Goal: Transaction & Acquisition: Purchase product/service

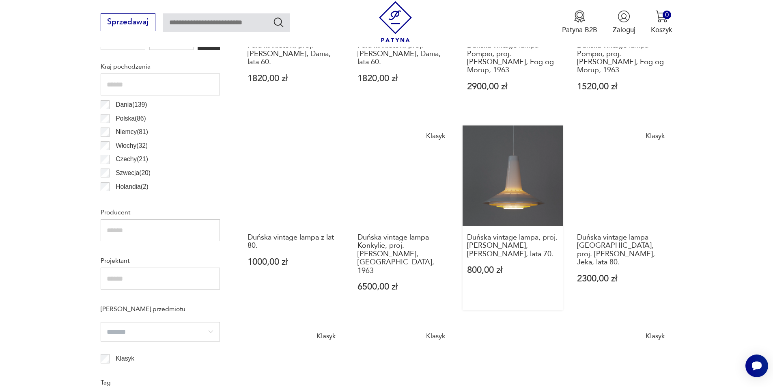
scroll to position [513, 0]
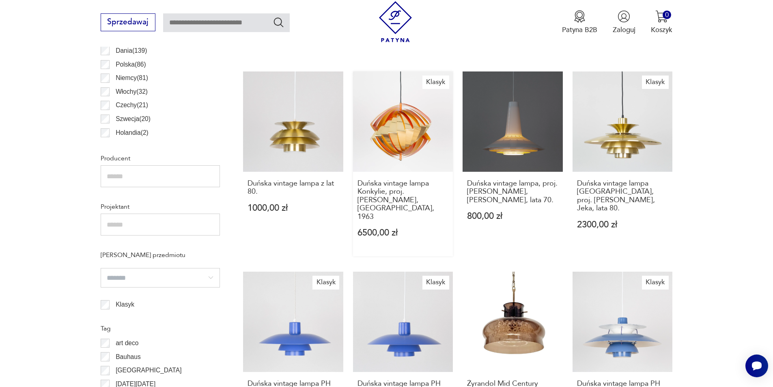
click at [405, 128] on link "Klasyk Duńska vintage lampa Konkylie, proj. [PERSON_NAME], [GEOGRAPHIC_DATA], 1…" at bounding box center [403, 163] width 100 height 185
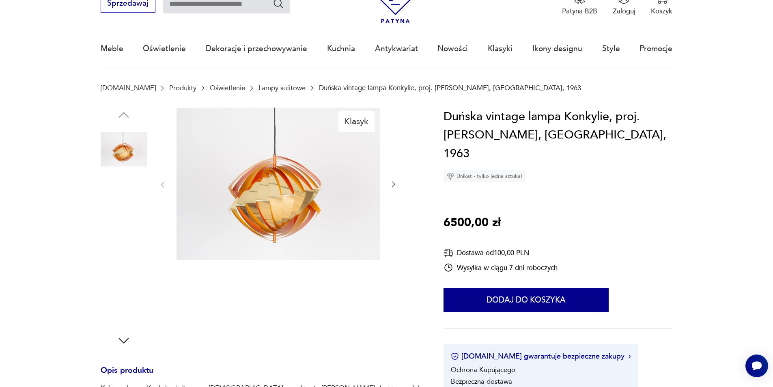
scroll to position [81, 0]
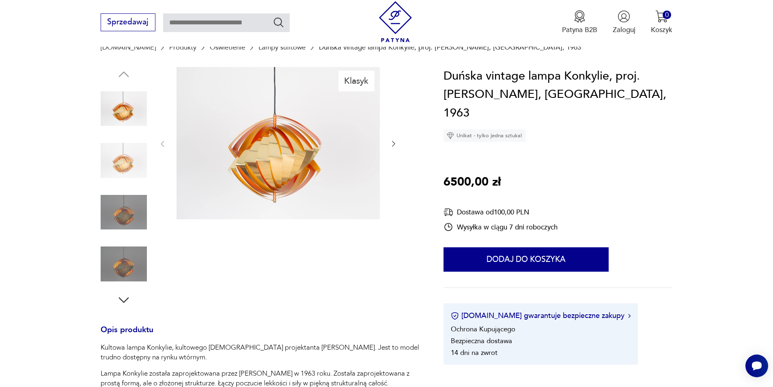
click at [392, 145] on icon "button" at bounding box center [394, 144] width 8 height 8
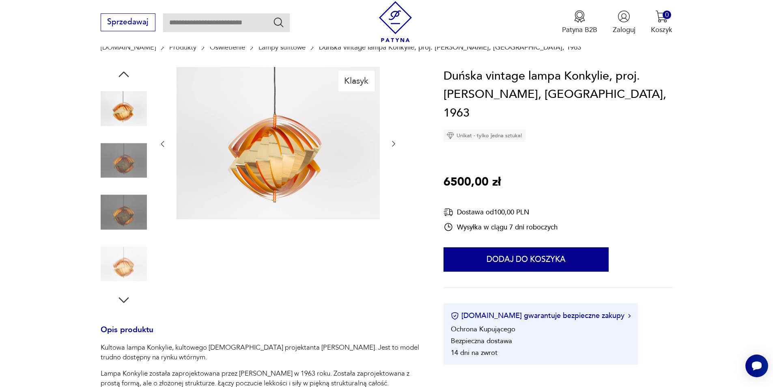
click at [393, 145] on icon "button" at bounding box center [394, 144] width 8 height 8
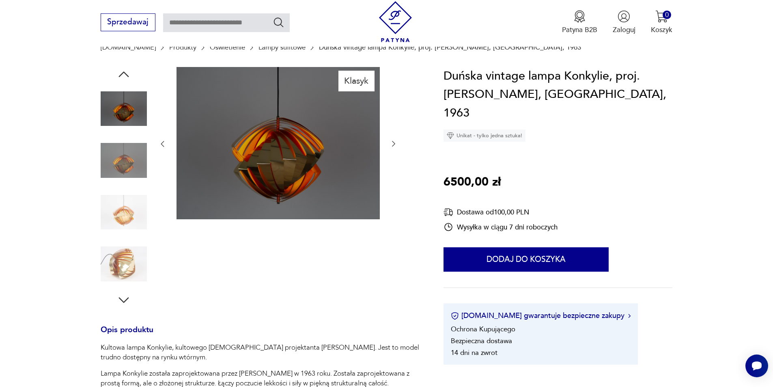
click at [393, 145] on icon "button" at bounding box center [394, 144] width 8 height 8
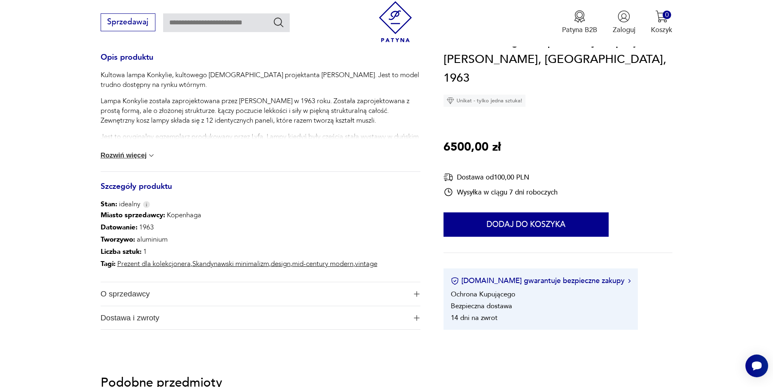
scroll to position [243, 0]
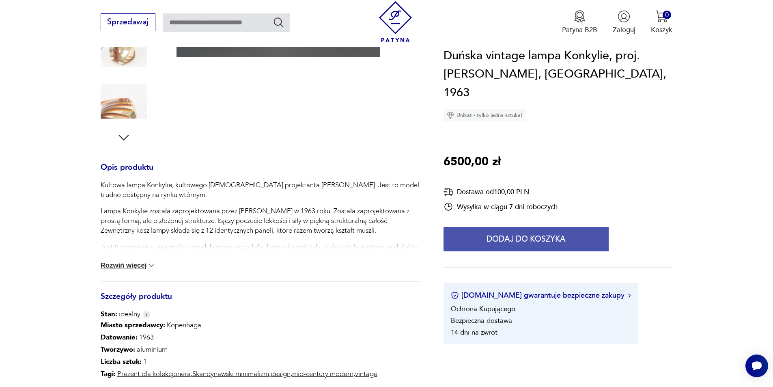
click at [528, 227] on button "Dodaj do koszyka" at bounding box center [526, 239] width 165 height 24
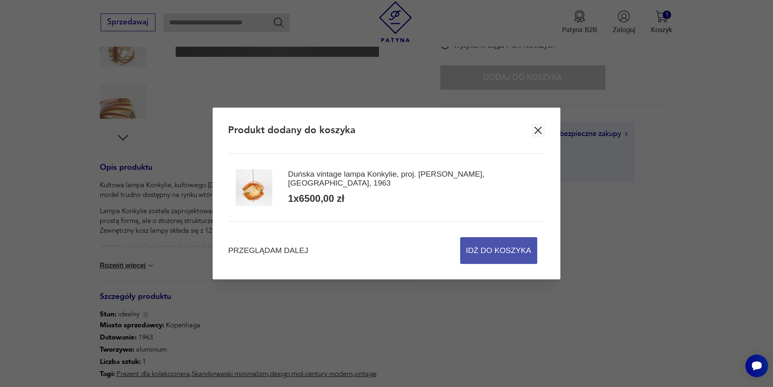
click at [517, 247] on span "Idź do koszyka" at bounding box center [498, 250] width 65 height 26
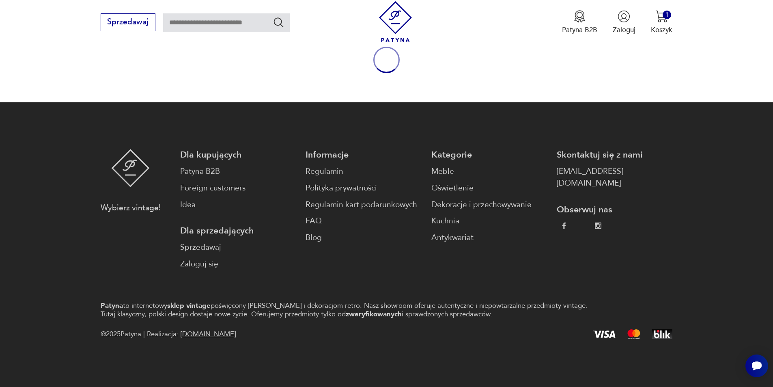
scroll to position [107, 0]
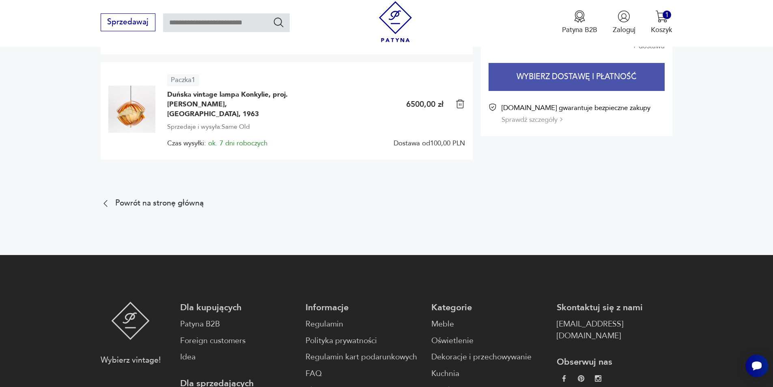
click at [591, 71] on button "Wybierz dostawę i płatność" at bounding box center [577, 77] width 176 height 28
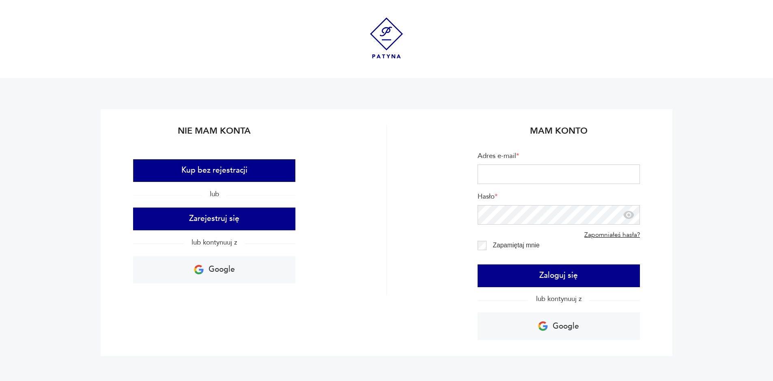
click at [218, 170] on button "Kup bez rejestracji" at bounding box center [214, 170] width 162 height 23
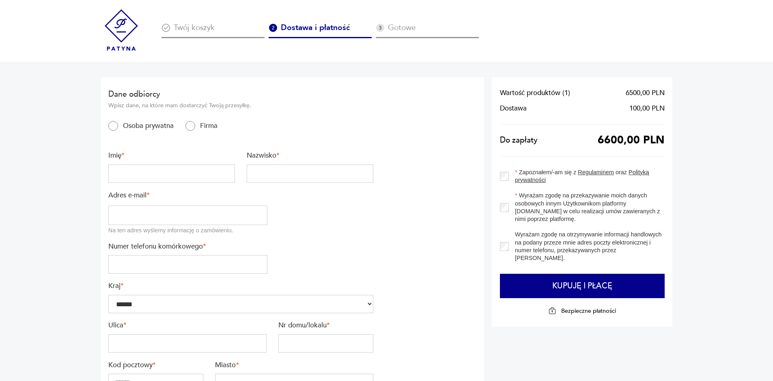
click at [132, 28] on img at bounding box center [121, 29] width 41 height 41
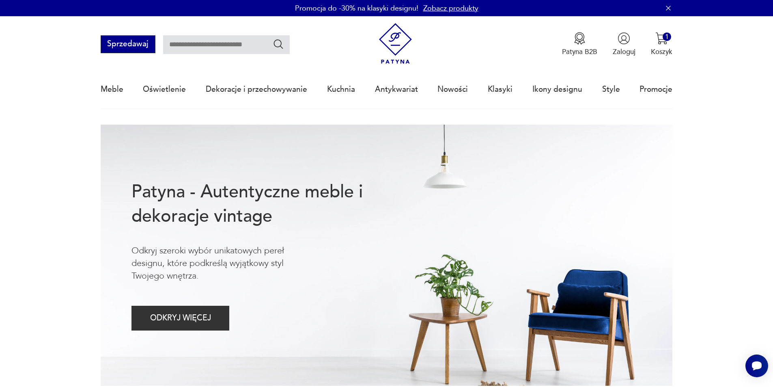
click at [129, 46] on button "Sprzedawaj" at bounding box center [128, 44] width 55 height 18
